Goal: Check status: Check status

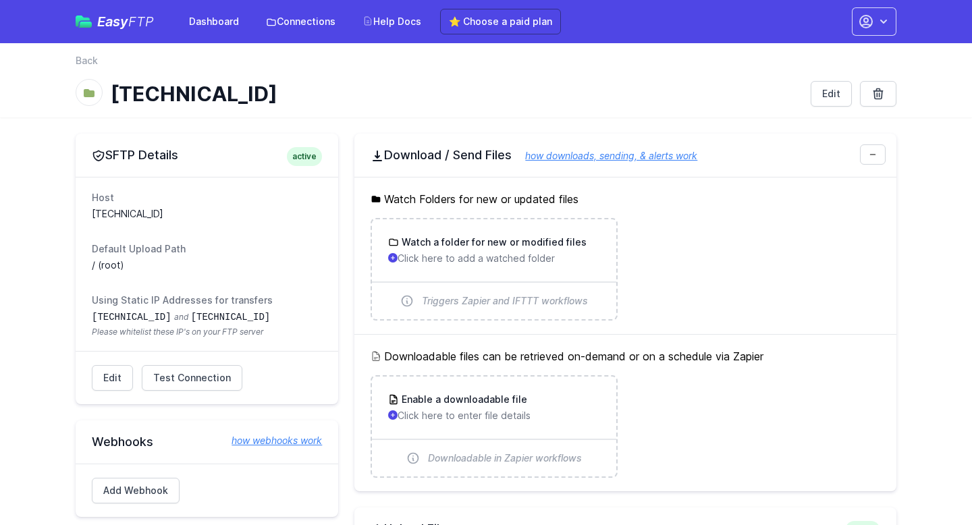
scroll to position [634, 0]
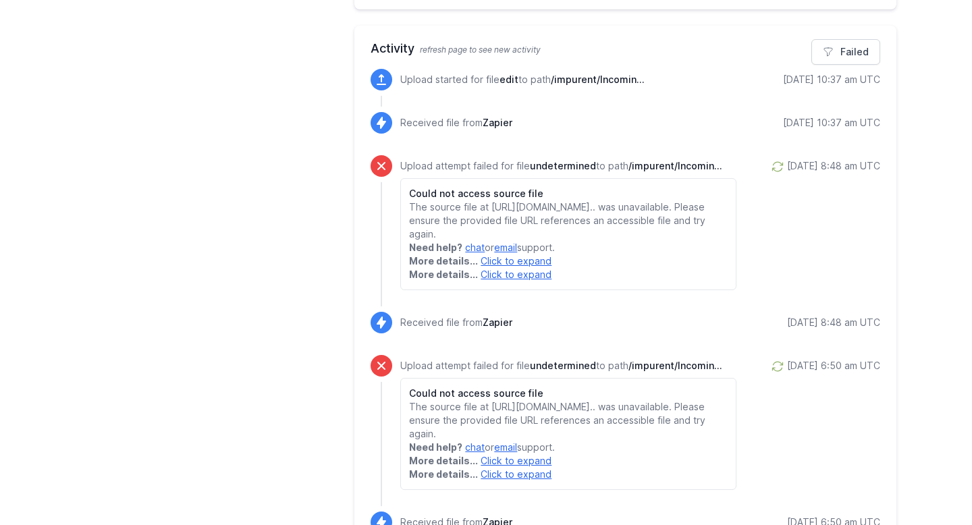
scroll to position [625, 0]
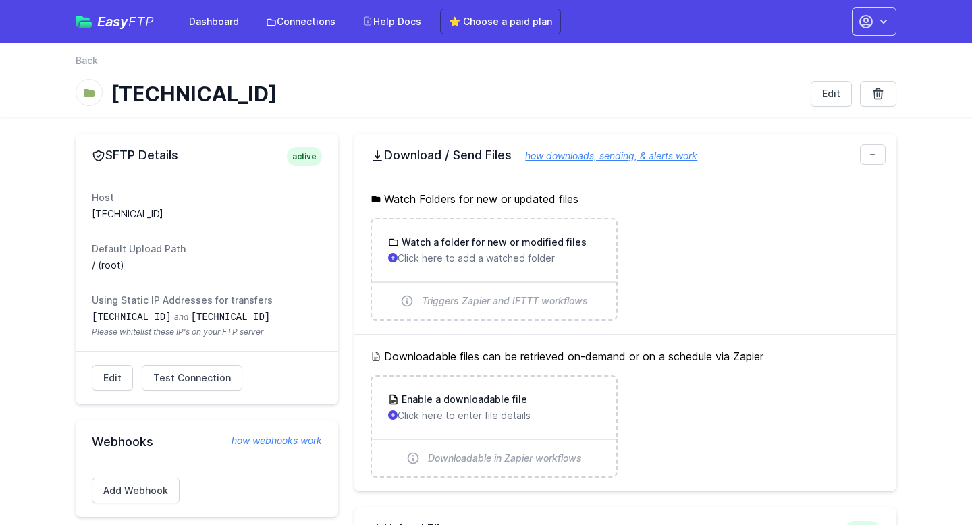
scroll to position [625, 0]
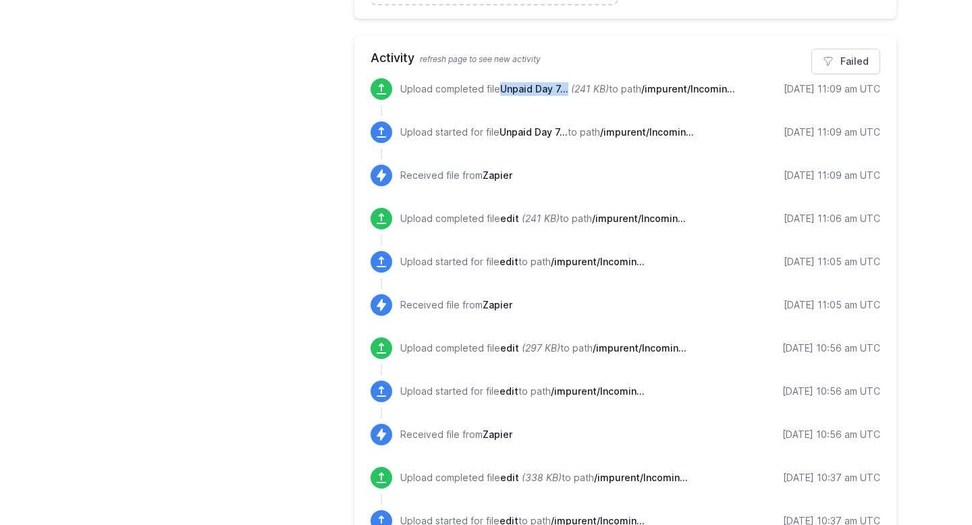
drag, startPoint x: 502, startPoint y: 90, endPoint x: 566, endPoint y: 86, distance: 64.2
click at [566, 86] on span "Unpaid Day 7..." at bounding box center [534, 88] width 68 height 11
click at [641, 95] on span "/impurent/Incomin..." at bounding box center [688, 88] width 94 height 11
drag, startPoint x: 491, startPoint y: 107, endPoint x: 399, endPoint y: 105, distance: 91.8
click at [399, 100] on div "Upload completed file Unpaid Day 7... (241 KB) to path /impurent/Incomin... [DA…" at bounding box center [626, 89] width 510 height 22
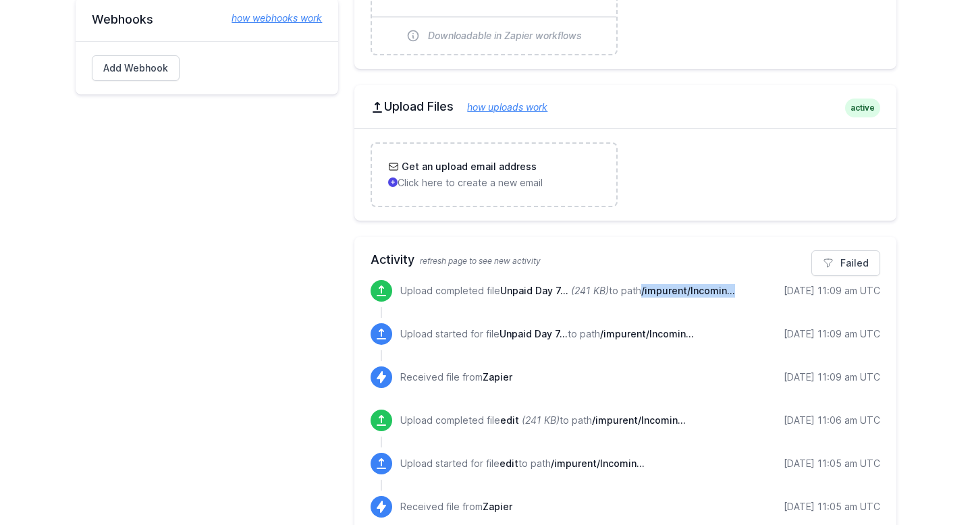
scroll to position [498, 0]
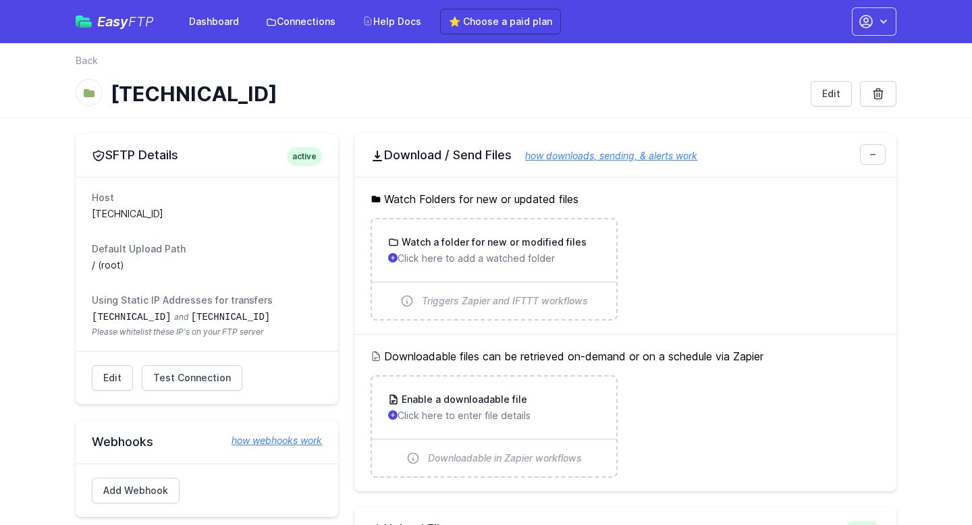
scroll to position [498, 0]
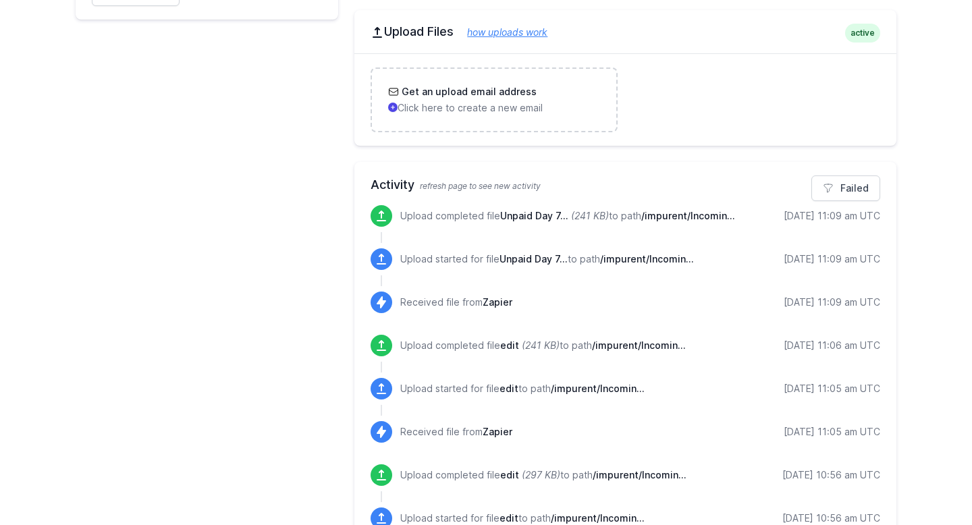
click at [768, 227] on div "Upload completed file Unpaid Day 7... (241 KB) to path /impurent/Incomin... 9/1…" at bounding box center [640, 216] width 480 height 22
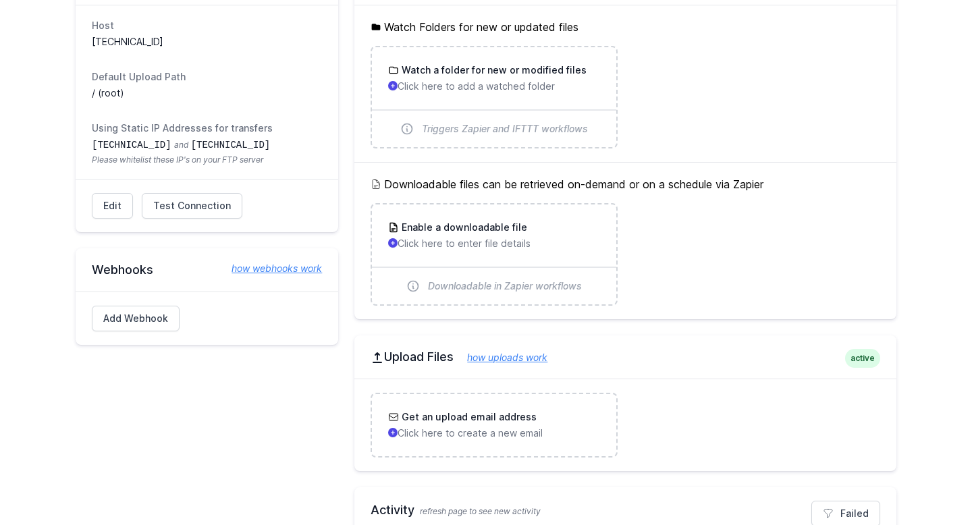
scroll to position [0, 0]
